Goal: Check status

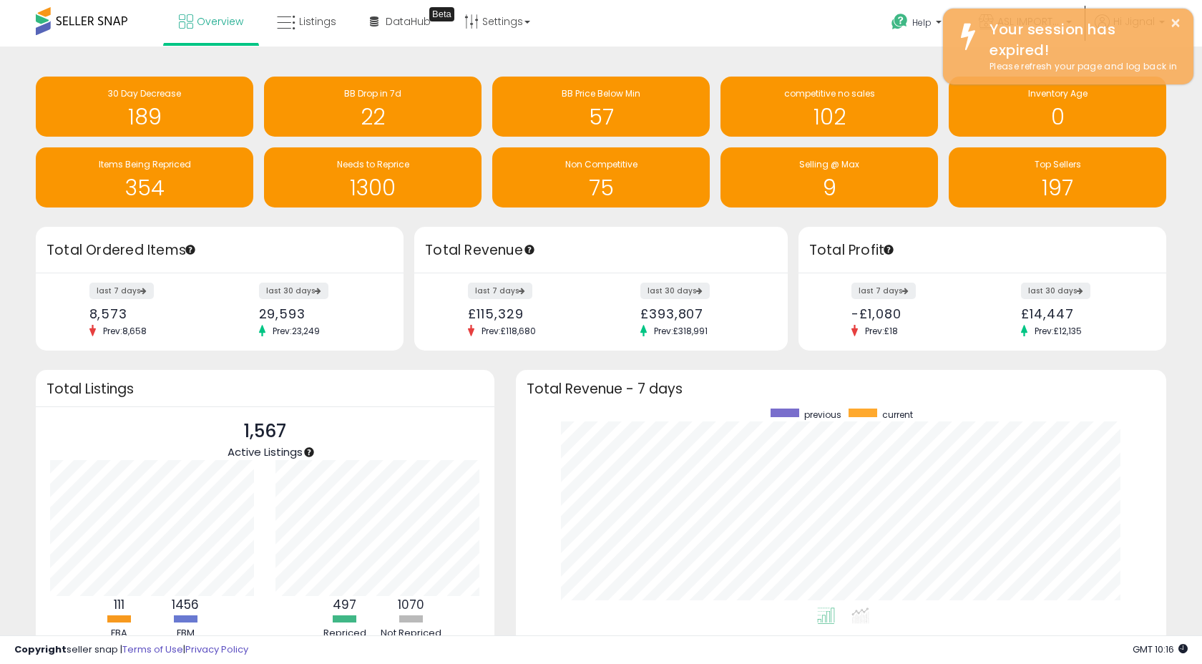
scroll to position [199, 622]
